Goal: Find specific page/section: Find specific page/section

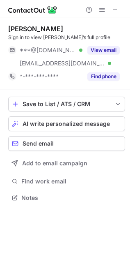
scroll to position [192, 130]
